Goal: Task Accomplishment & Management: Manage account settings

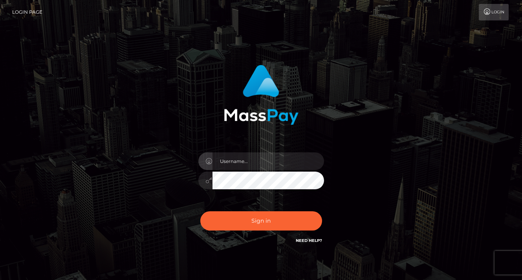
type input "[EMAIL_ADDRESS][DOMAIN_NAME]"
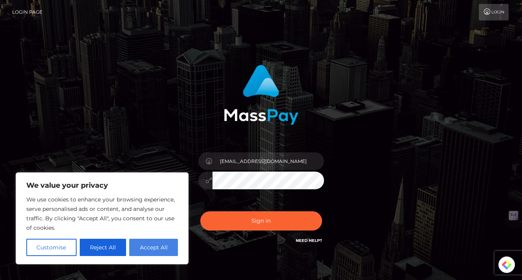
click at [146, 246] on button "Accept All" at bounding box center [153, 247] width 49 height 17
checkbox input "true"
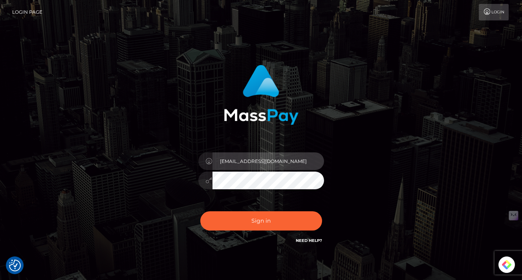
click at [263, 169] on input "[EMAIL_ADDRESS][DOMAIN_NAME]" at bounding box center [269, 162] width 112 height 18
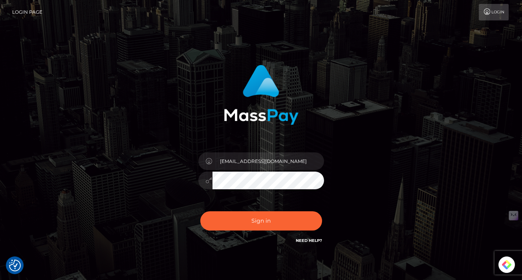
click at [263, 170] on div "[EMAIL_ADDRESS][DOMAIN_NAME]" at bounding box center [262, 177] width 138 height 60
